Goal: Download file/media

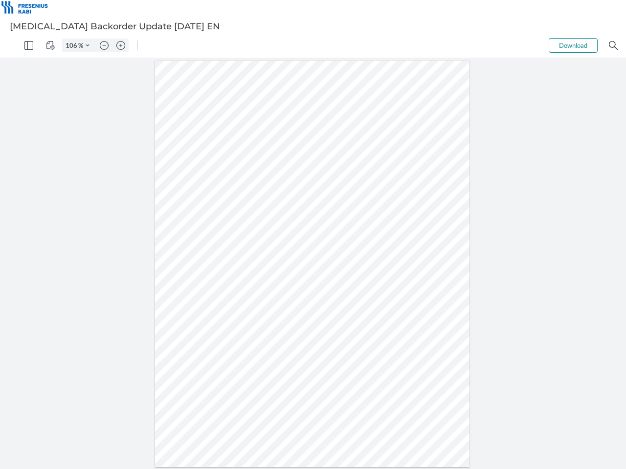
click at [29, 45] on img "Panel" at bounding box center [28, 45] width 9 height 9
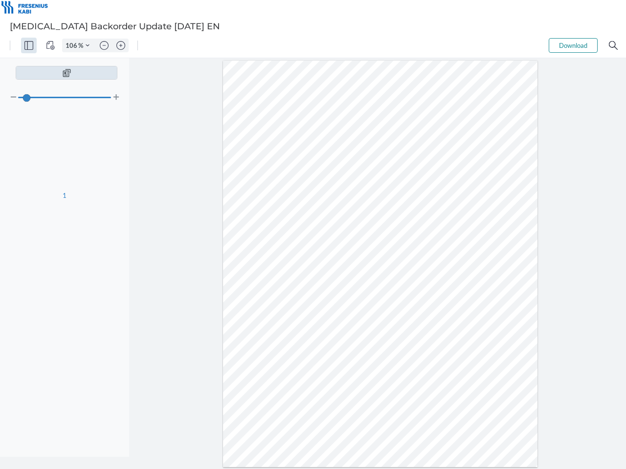
click at [50, 45] on img "View Controls" at bounding box center [50, 45] width 9 height 9
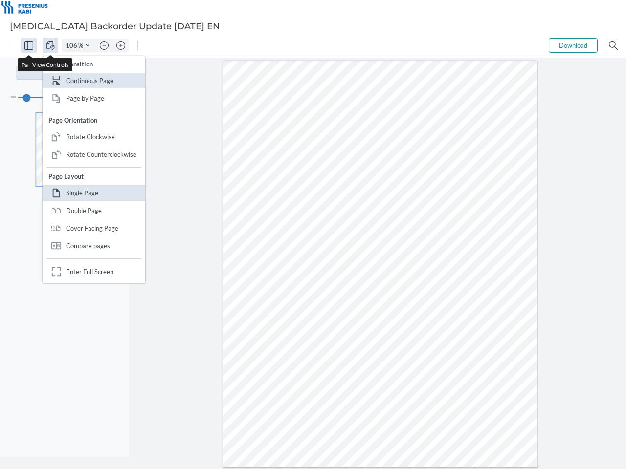
click at [73, 45] on input "106" at bounding box center [71, 45] width 16 height 9
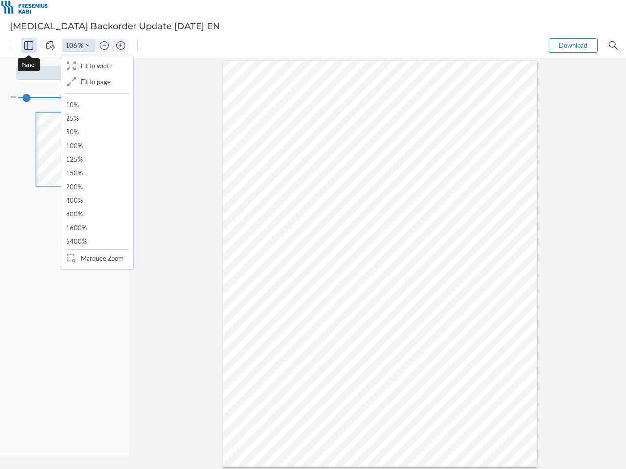
click at [88, 45] on img "Zoom Controls" at bounding box center [88, 46] width 4 height 4
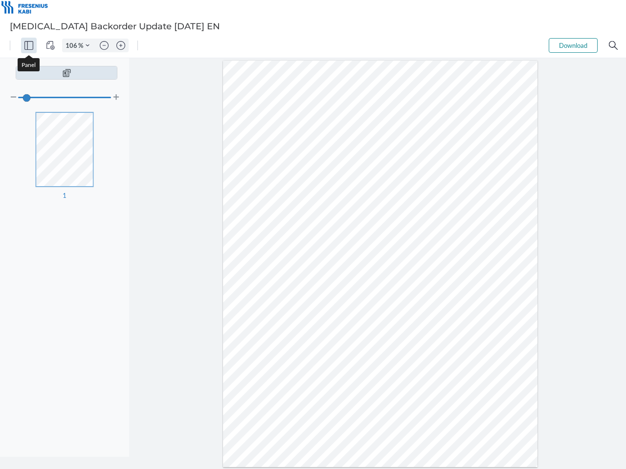
click at [104, 45] on img "Zoom out" at bounding box center [104, 45] width 9 height 9
click at [121, 45] on img "Zoom in" at bounding box center [120, 45] width 9 height 9
type input "106"
click at [573, 45] on button "Download" at bounding box center [573, 45] width 49 height 15
click at [613, 45] on img "Search" at bounding box center [613, 45] width 9 height 9
